Goal: Task Accomplishment & Management: Complete application form

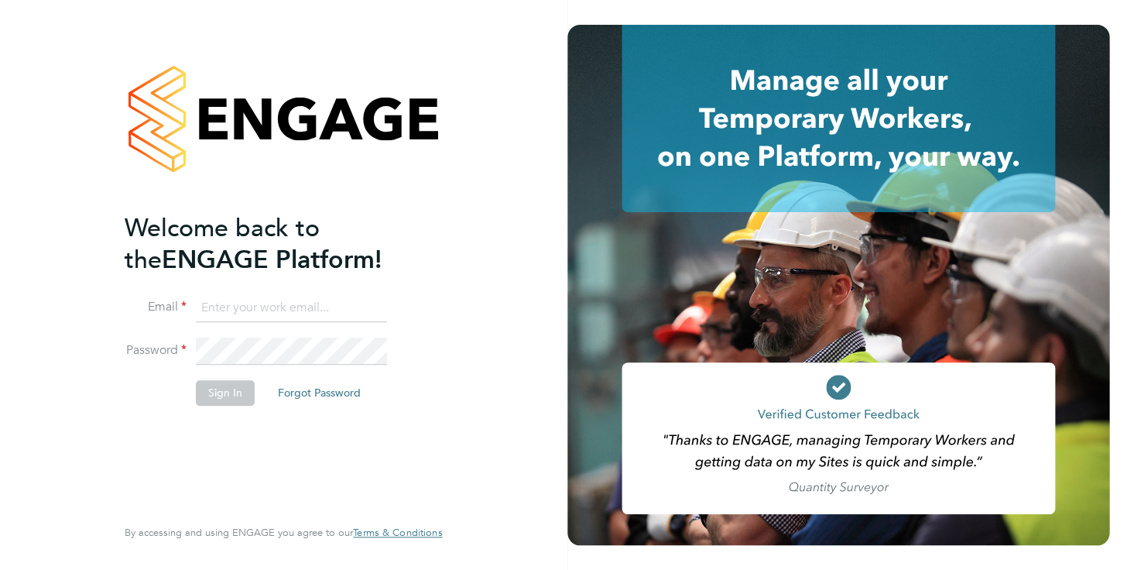
type input "[PERSON_NAME][EMAIL_ADDRESS][DOMAIN_NAME]"
click at [226, 396] on button "Sign In" at bounding box center [225, 392] width 59 height 25
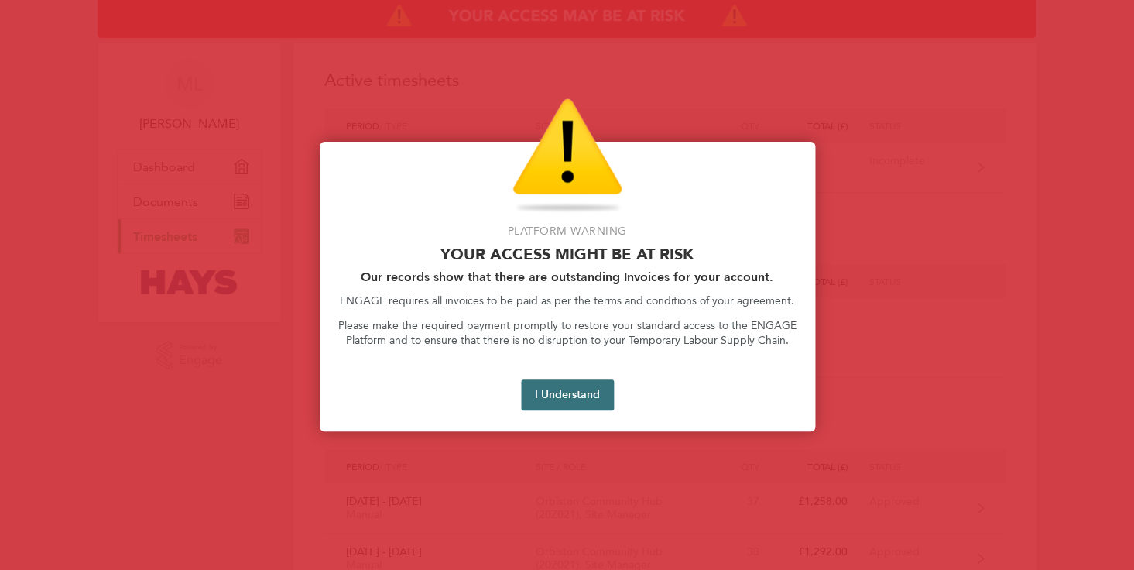
click at [561, 393] on button "I Understand" at bounding box center [567, 394] width 93 height 31
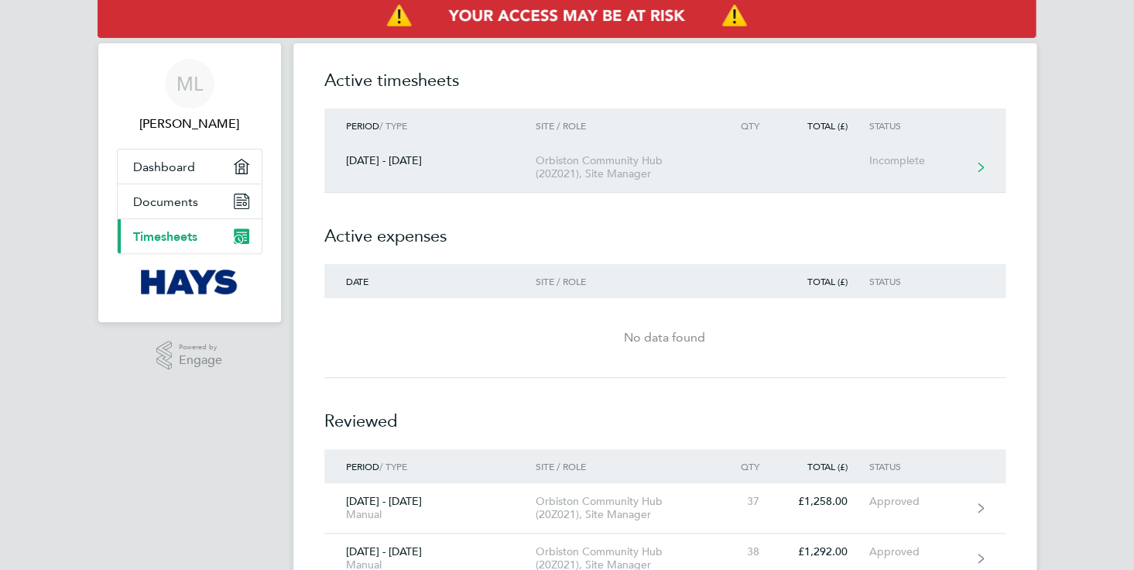
click at [432, 169] on link "23 - 29 Aug 2025 Orbiston Community Hub (20Z021), Site Manager Incomplete" at bounding box center [664, 167] width 681 height 50
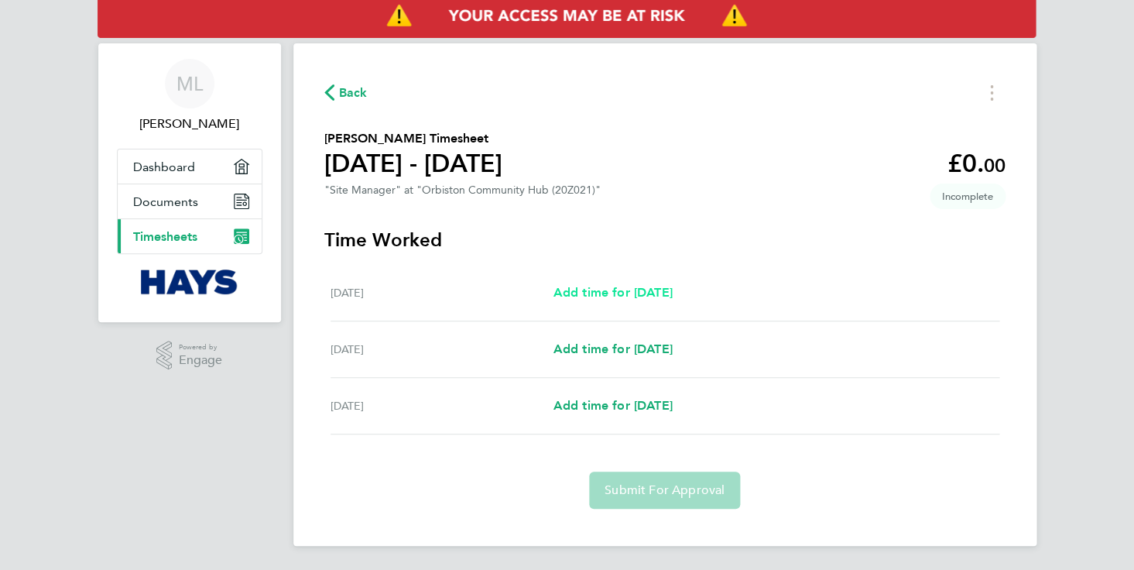
click at [612, 298] on span "Add time for Sat 23 Aug" at bounding box center [612, 292] width 119 height 15
select select "30"
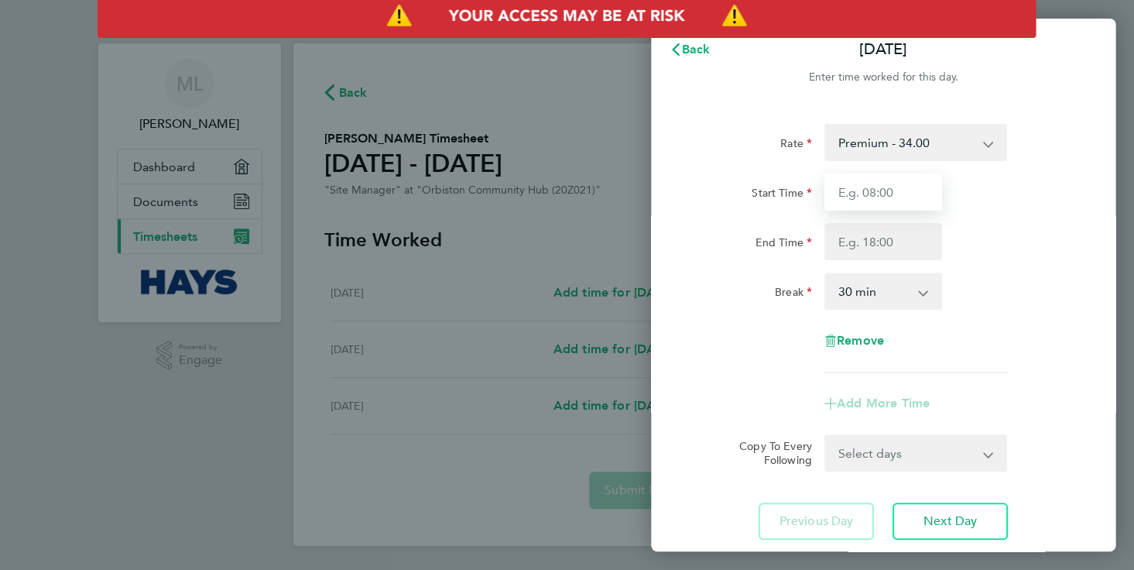
click at [873, 194] on input "Start Time" at bounding box center [884, 191] width 118 height 37
type input "08:00"
click at [860, 248] on input "End Time" at bounding box center [884, 241] width 118 height 37
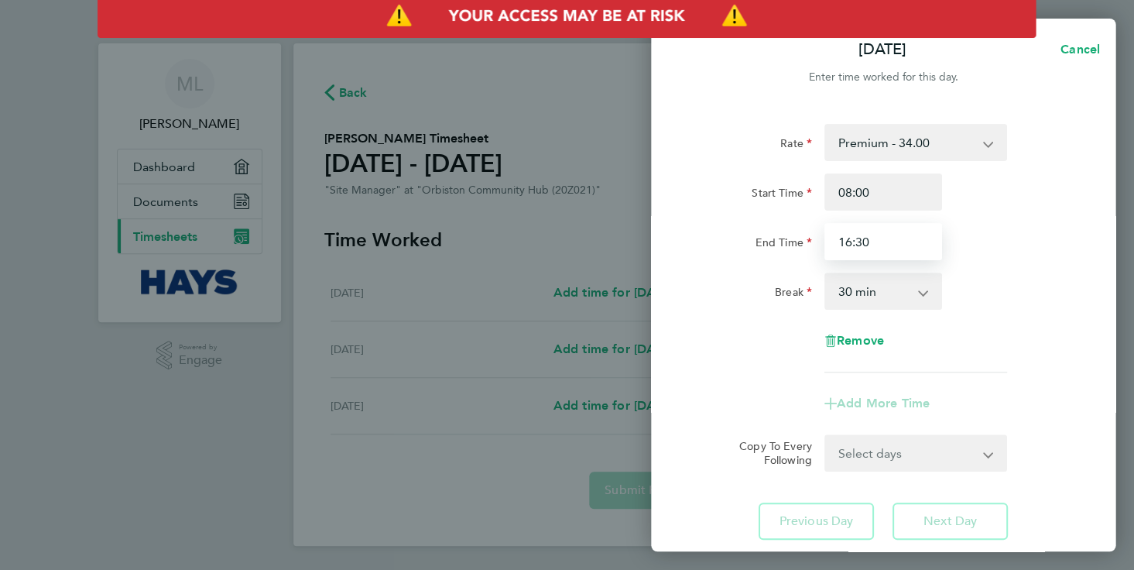
type input "16:30"
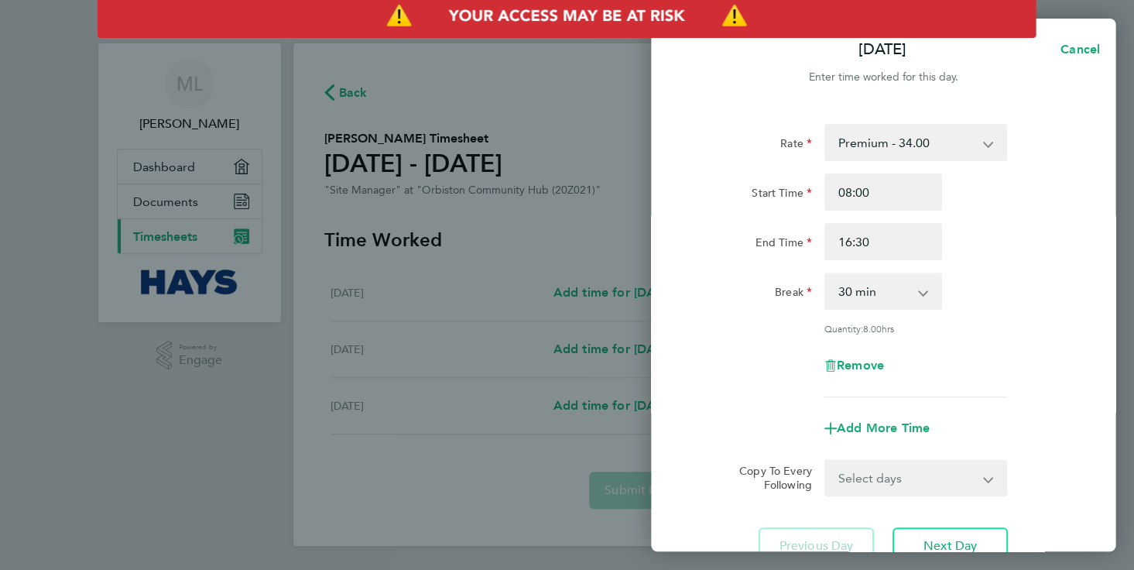
click at [790, 389] on app-timesheet-line-form-group "Rate Premium - 34.00 Start Time 08:00 End Time 16:30 Break 0 min 15 min 30 min …" at bounding box center [884, 285] width 378 height 323
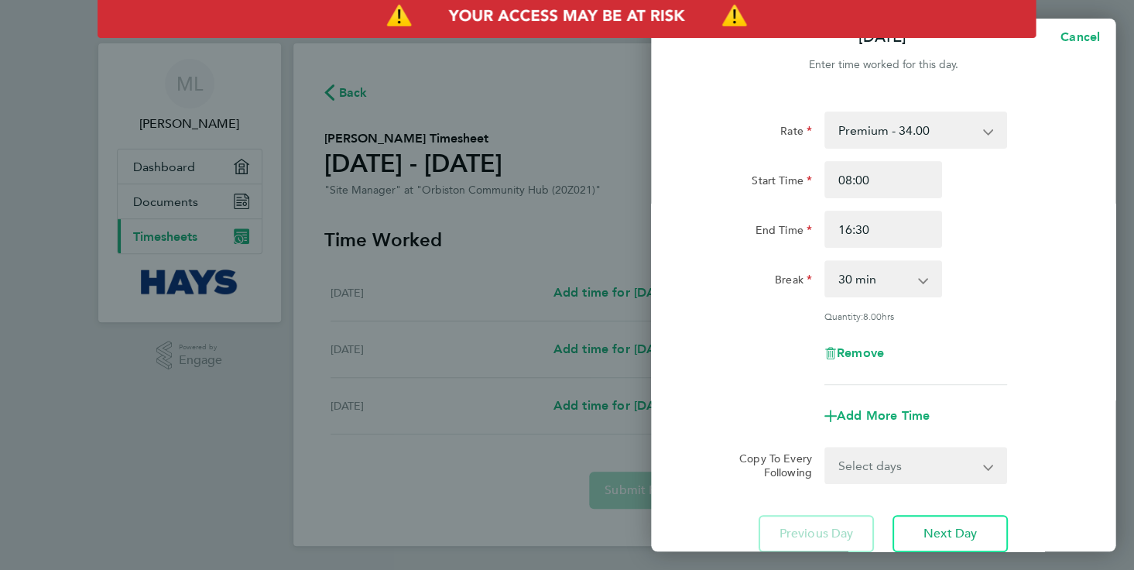
scroll to position [24, 0]
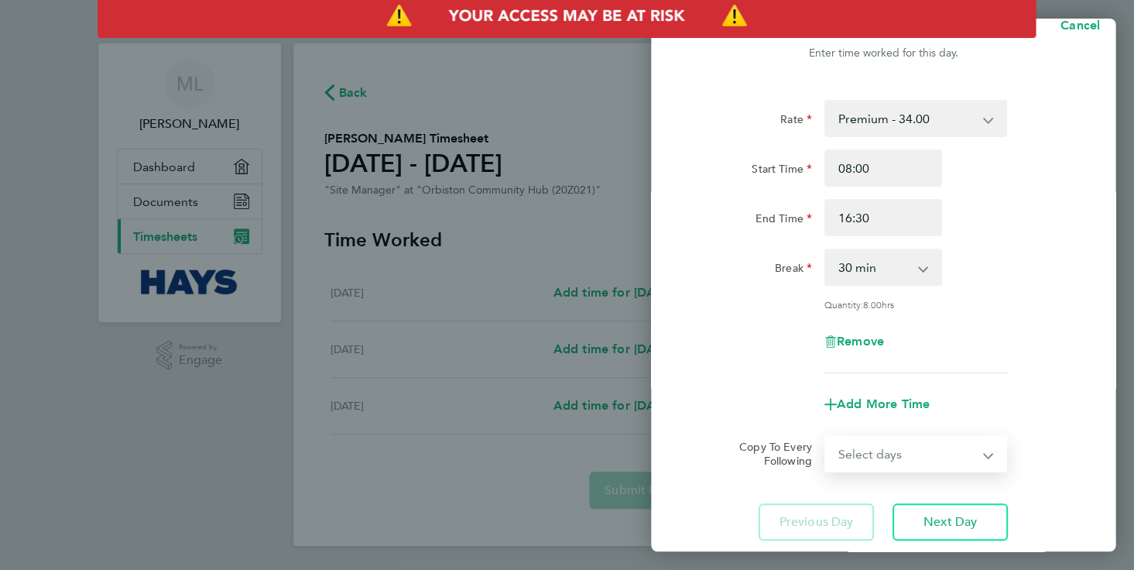
select select "MO"
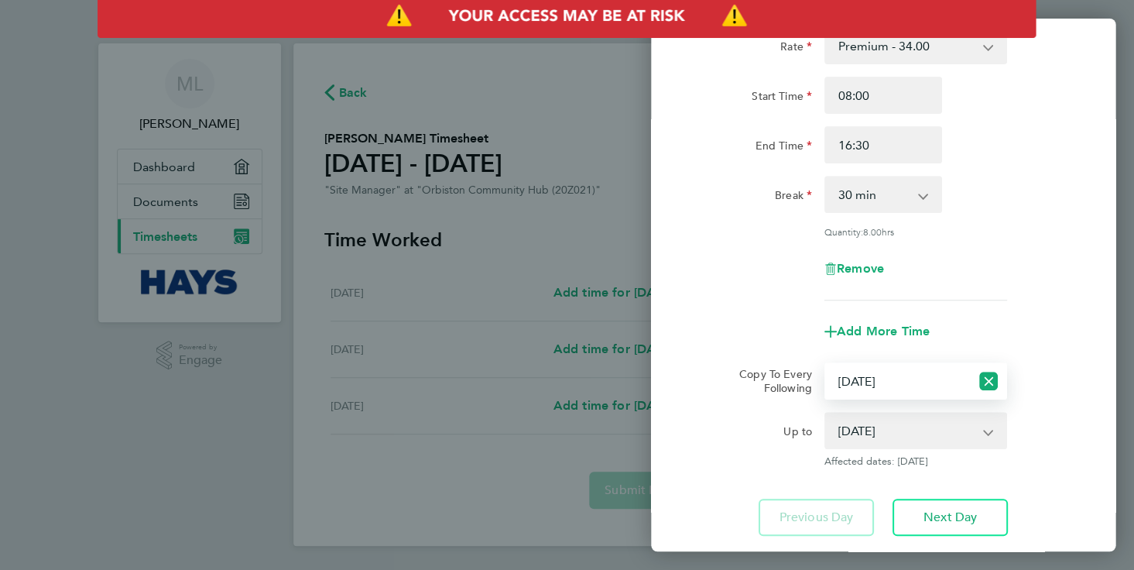
scroll to position [128, 0]
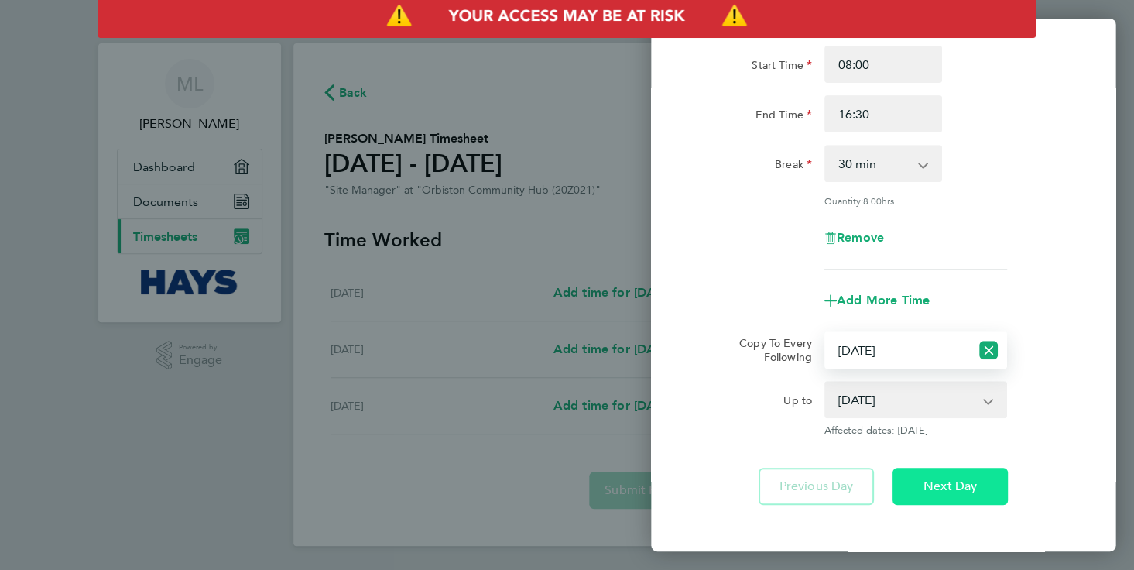
click at [960, 490] on span "Next Day" at bounding box center [950, 485] width 53 height 15
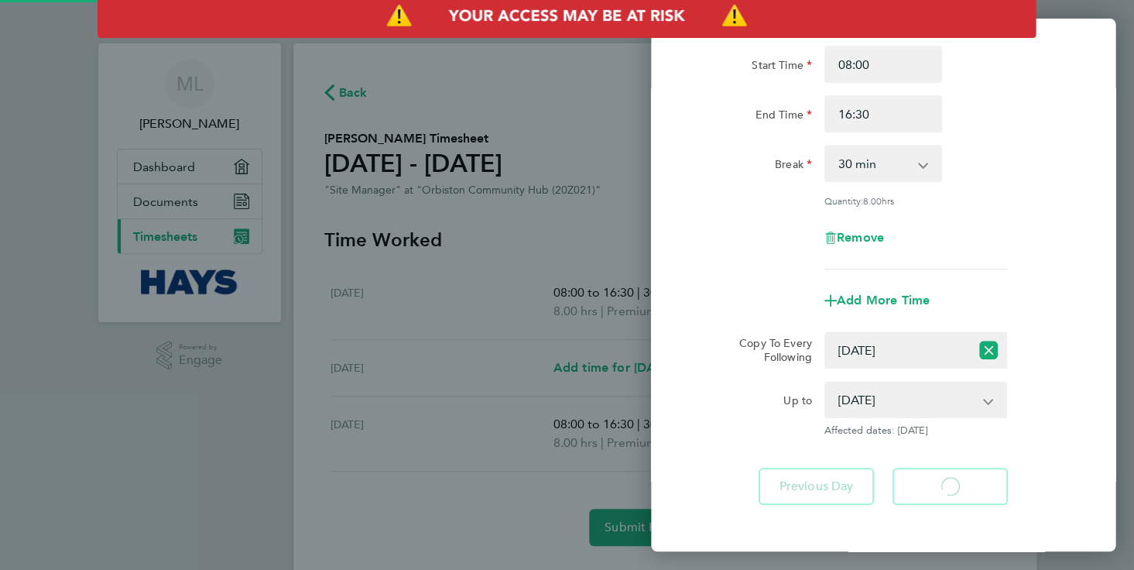
select select "30"
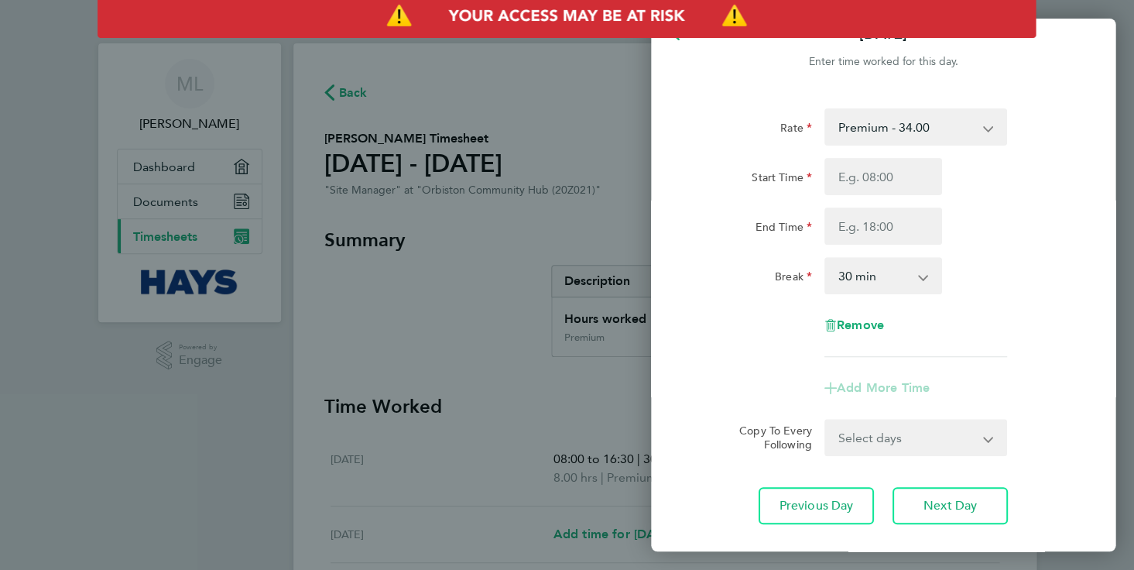
scroll to position [19, 0]
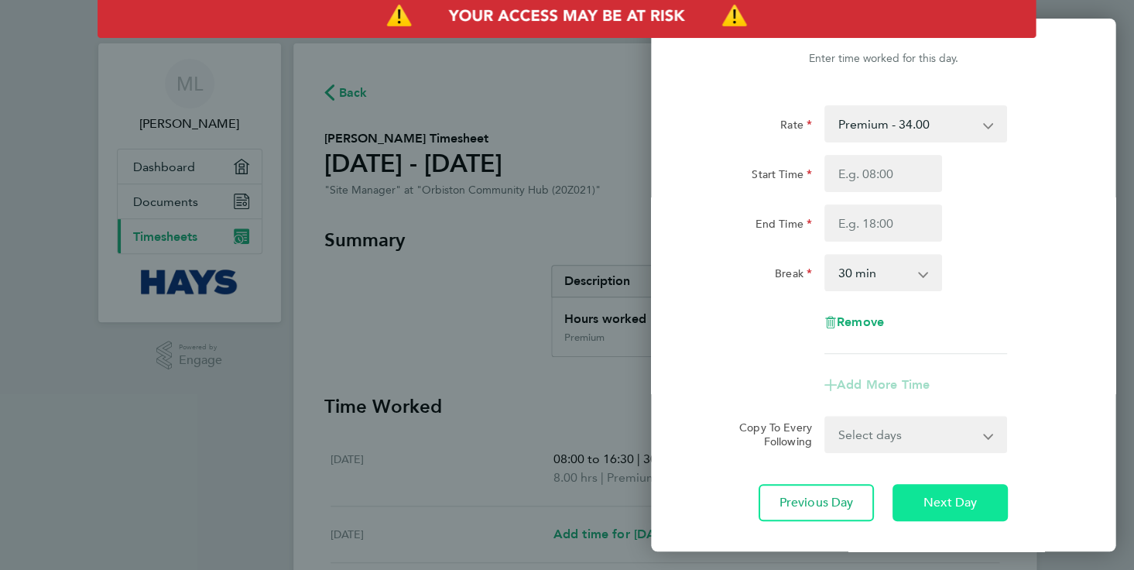
click at [960, 506] on span "Next Day" at bounding box center [950, 502] width 53 height 15
select select "30"
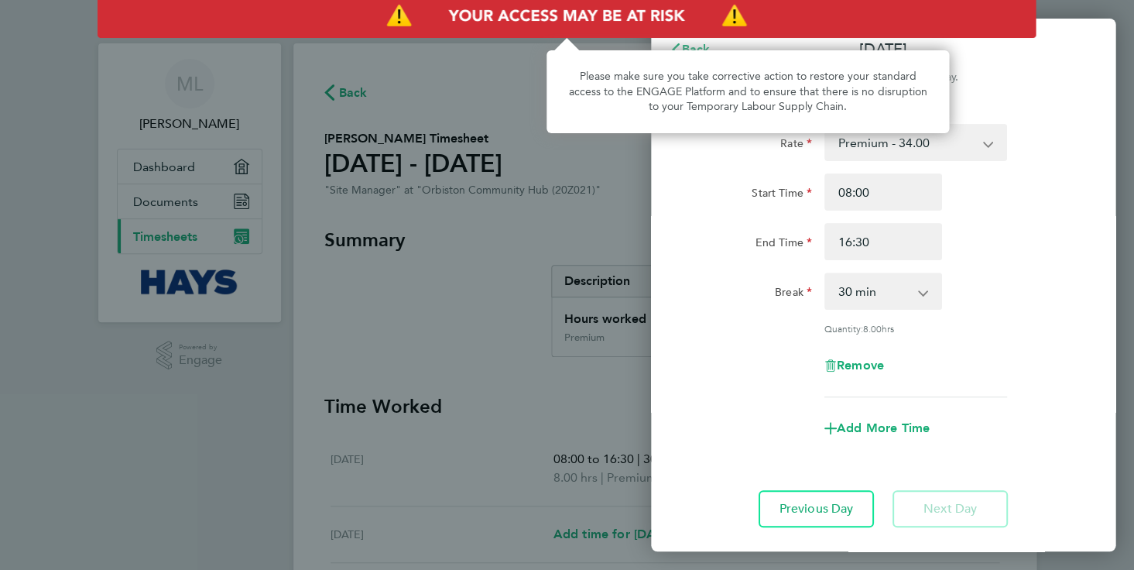
click at [589, 19] on img "Access At Risk" at bounding box center [567, 16] width 938 height 43
click at [591, 20] on img "Access At Risk" at bounding box center [567, 16] width 938 height 43
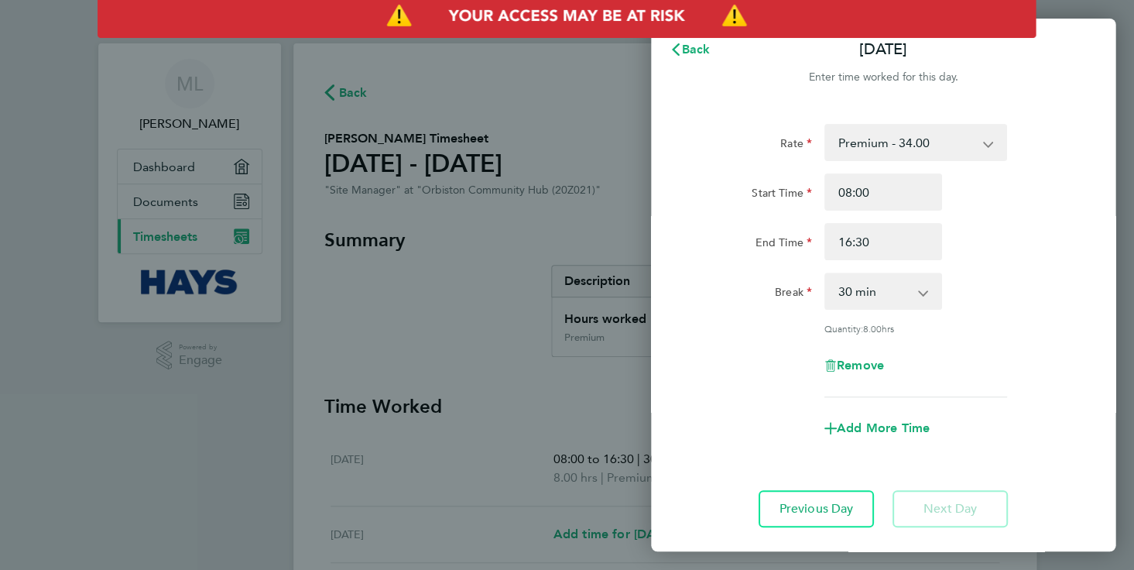
click at [50, 302] on div "Back Mon 25 Aug Enter time worked for this day. Rate Premium - 34.00 Start Time…" at bounding box center [567, 285] width 1134 height 570
click at [684, 50] on span "Back" at bounding box center [696, 49] width 29 height 15
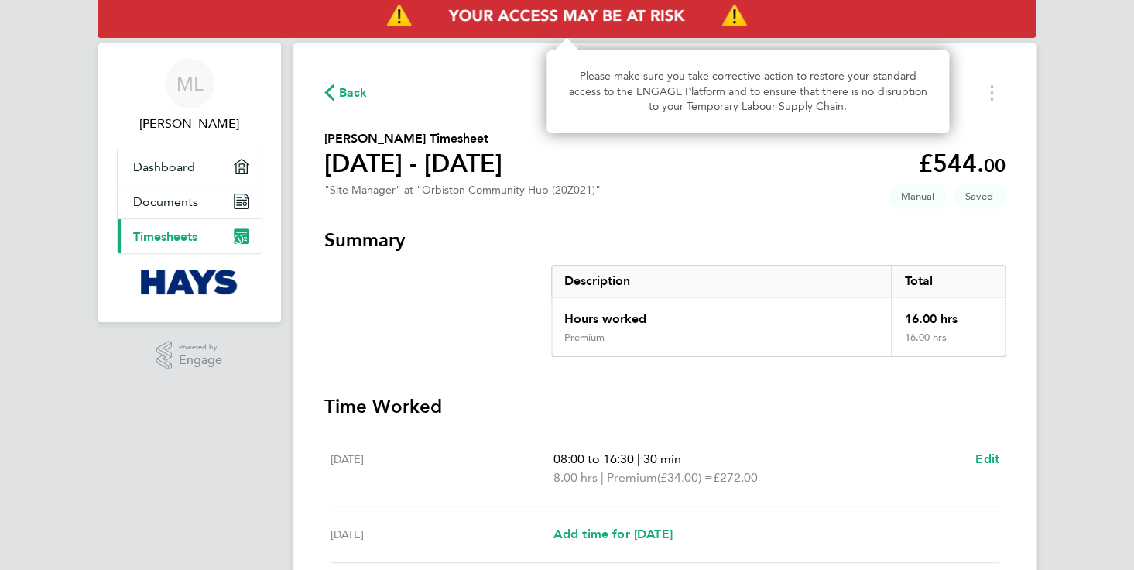
click at [548, 12] on img "Access At Risk" at bounding box center [567, 16] width 938 height 43
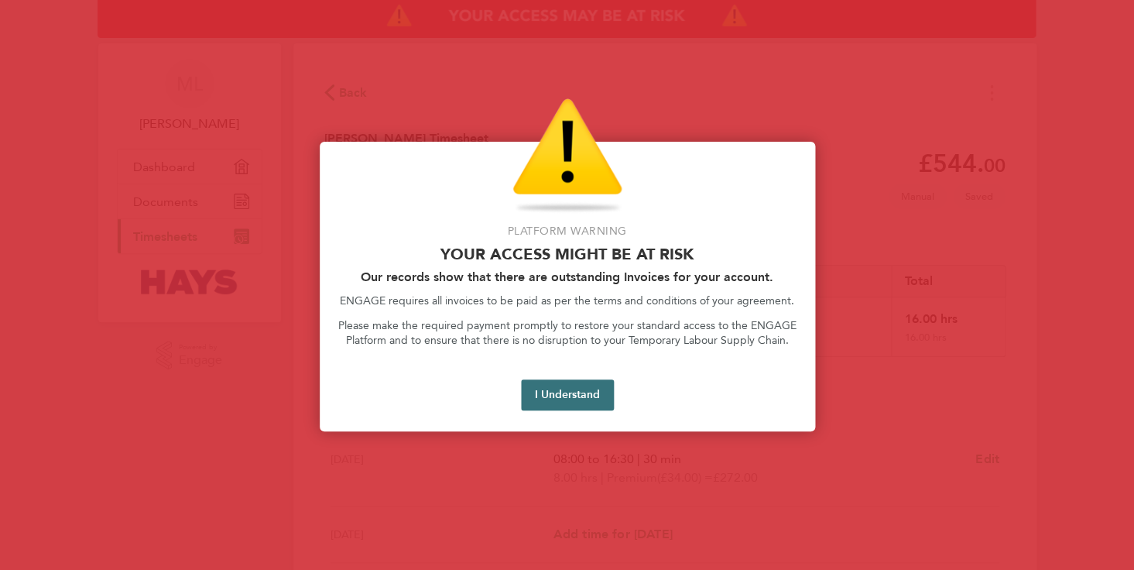
click at [562, 393] on button "I Understand" at bounding box center [567, 394] width 93 height 31
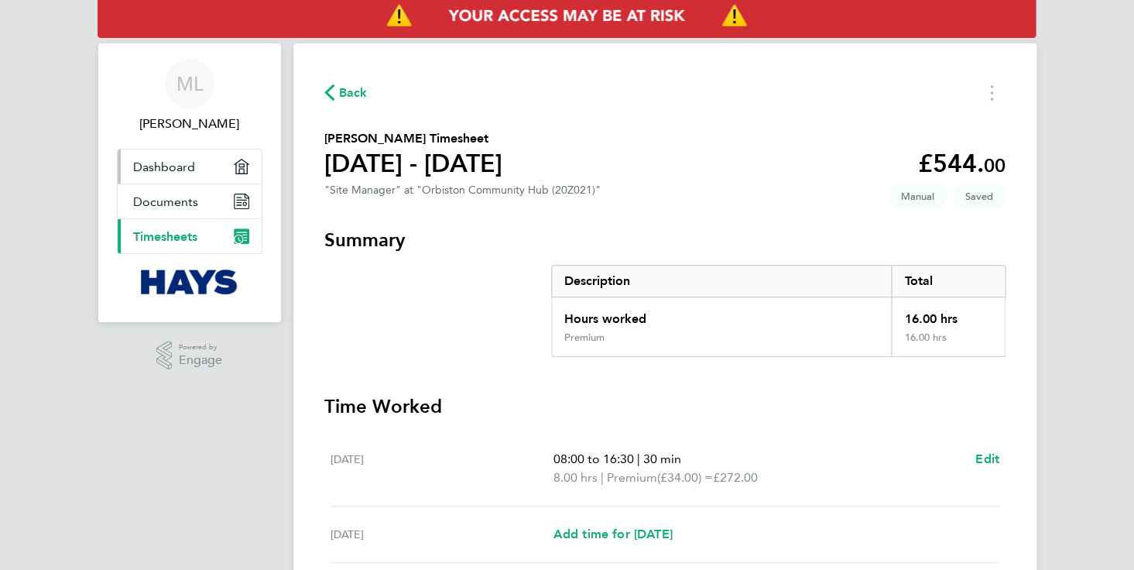
click at [150, 166] on span "Dashboard" at bounding box center [164, 166] width 62 height 15
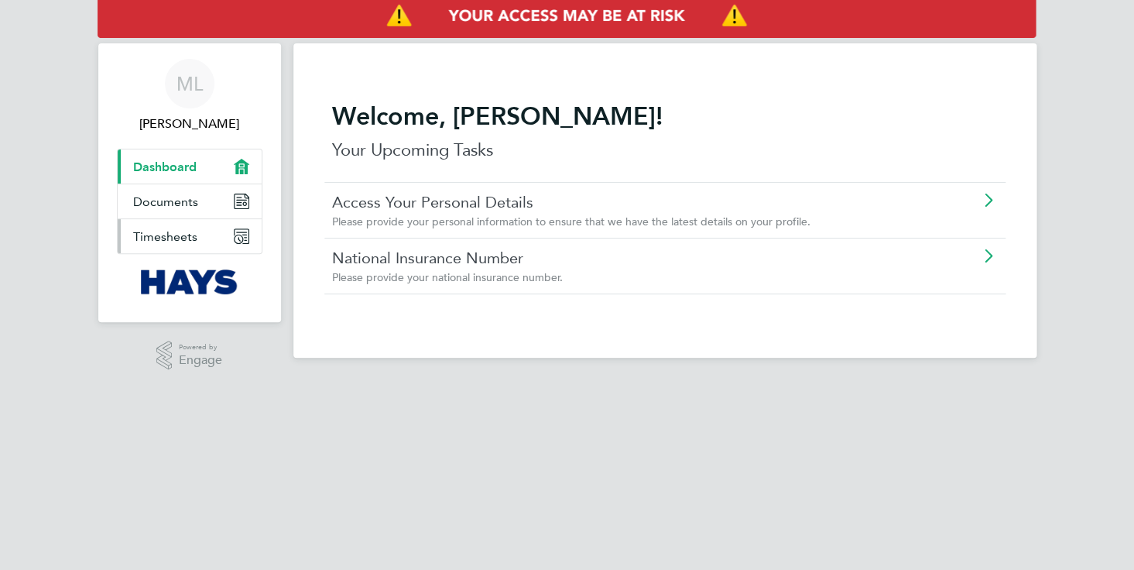
click at [152, 239] on span "Timesheets" at bounding box center [165, 236] width 64 height 15
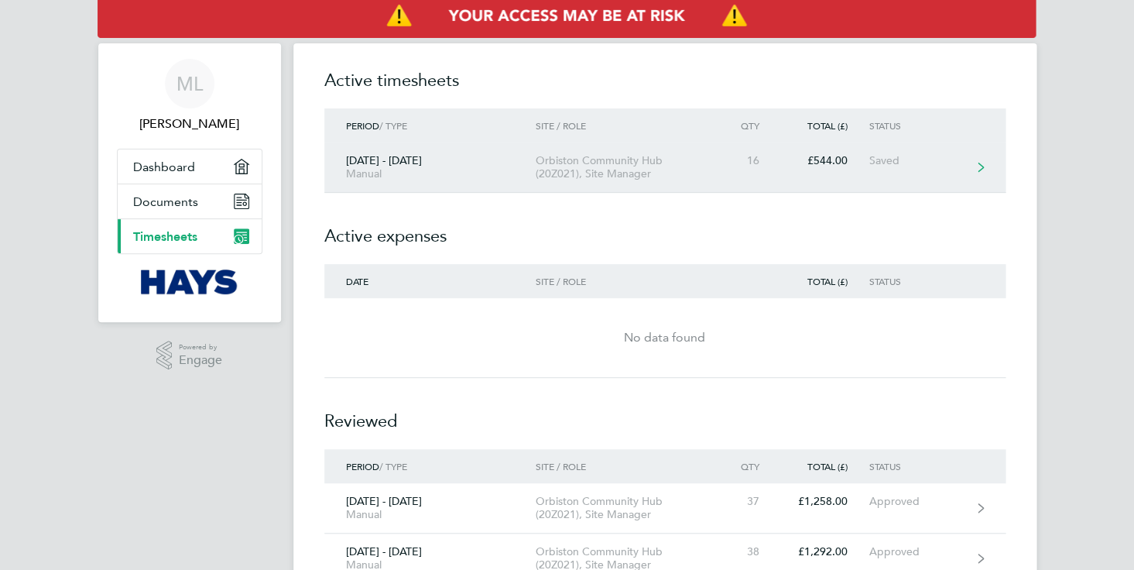
click at [400, 171] on div "Manual" at bounding box center [430, 173] width 168 height 13
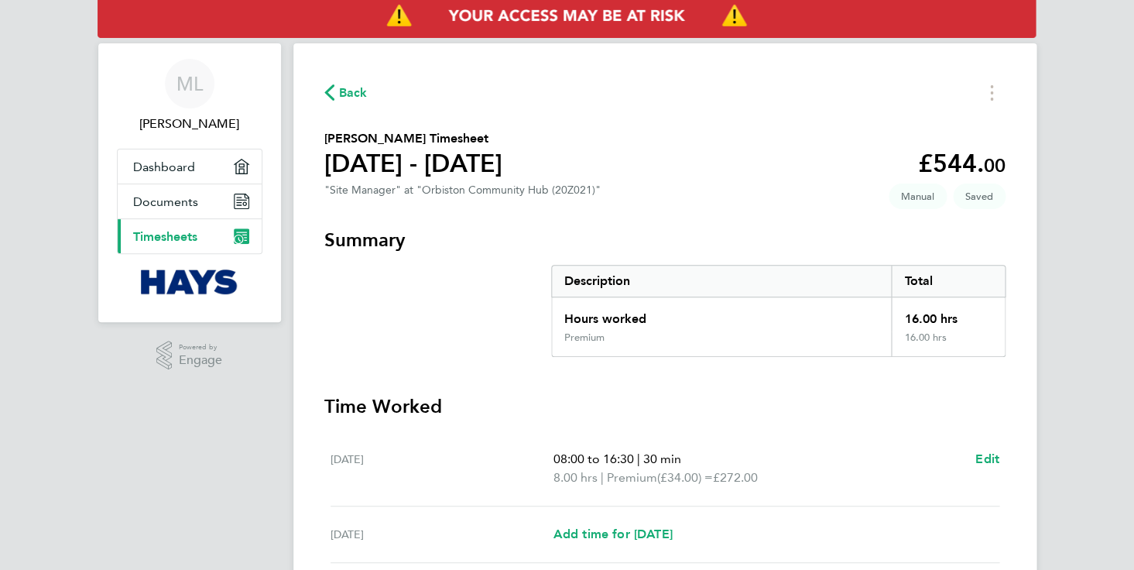
click at [339, 97] on span "Back" at bounding box center [353, 93] width 29 height 19
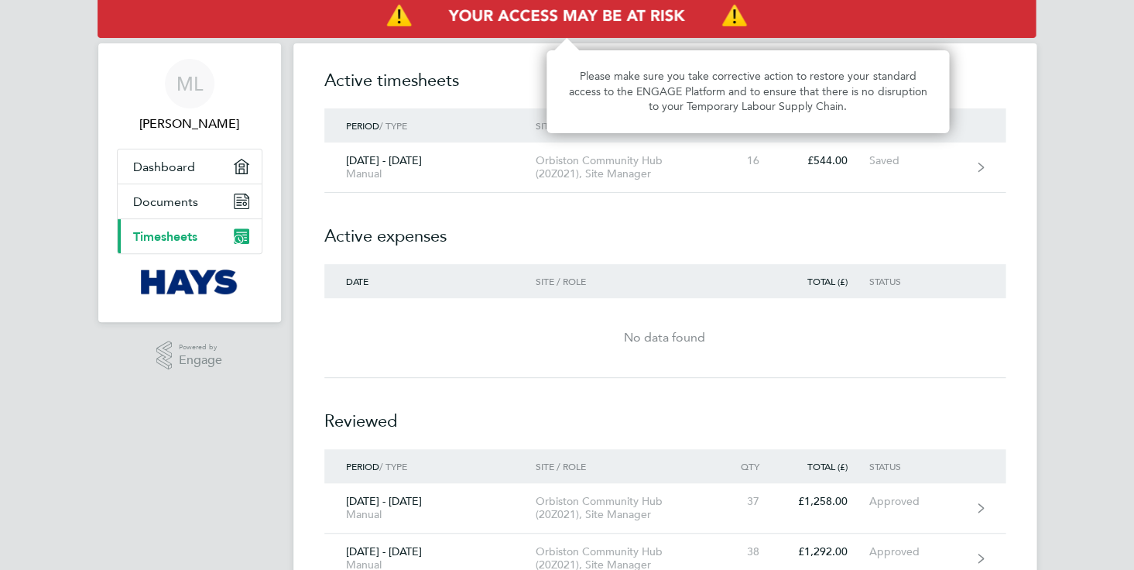
click at [552, 16] on img "Access At Risk" at bounding box center [567, 16] width 938 height 43
